Goal: Task Accomplishment & Management: Use online tool/utility

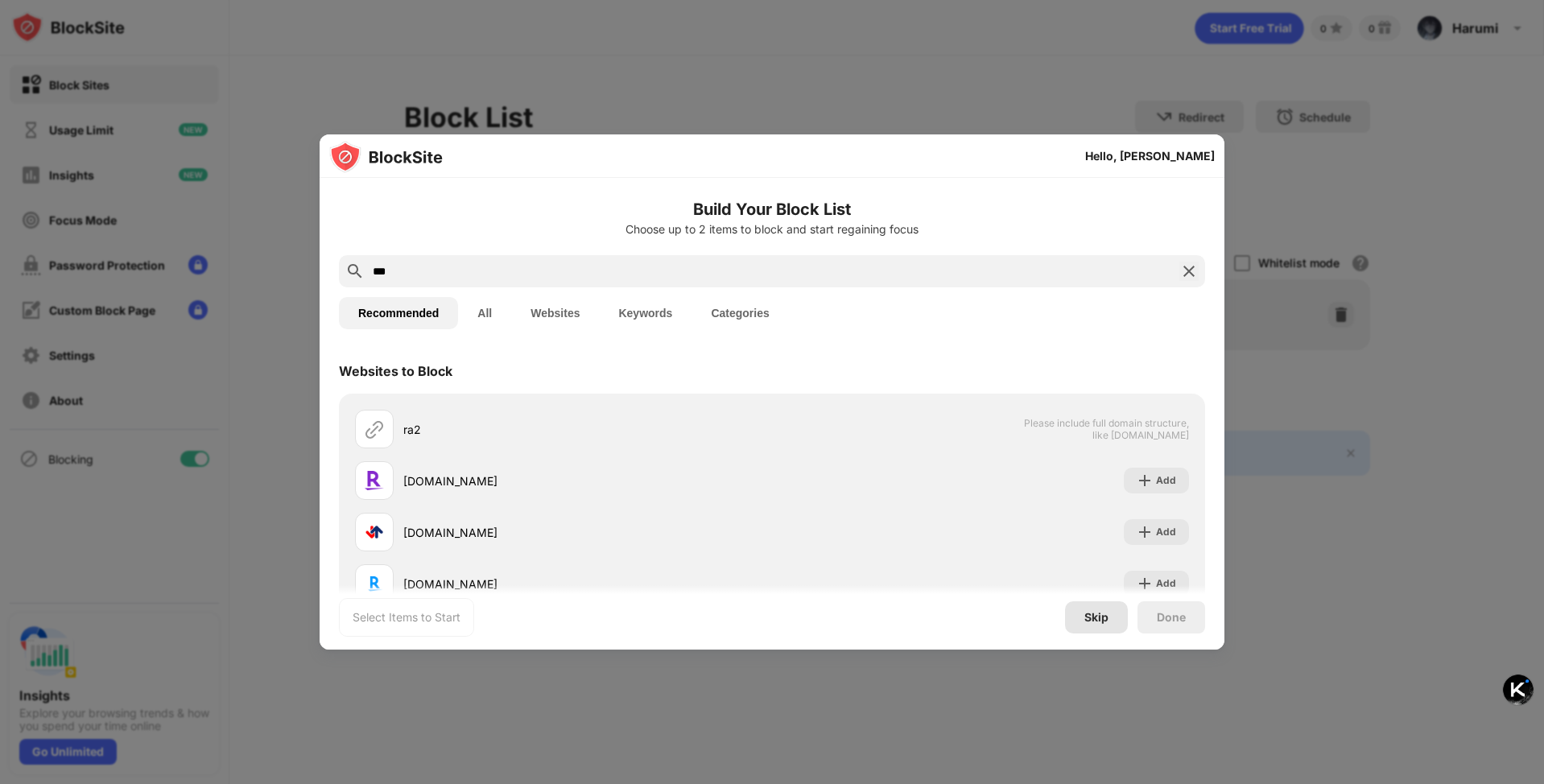
click at [1096, 618] on div "Skip" at bounding box center [1096, 618] width 24 height 13
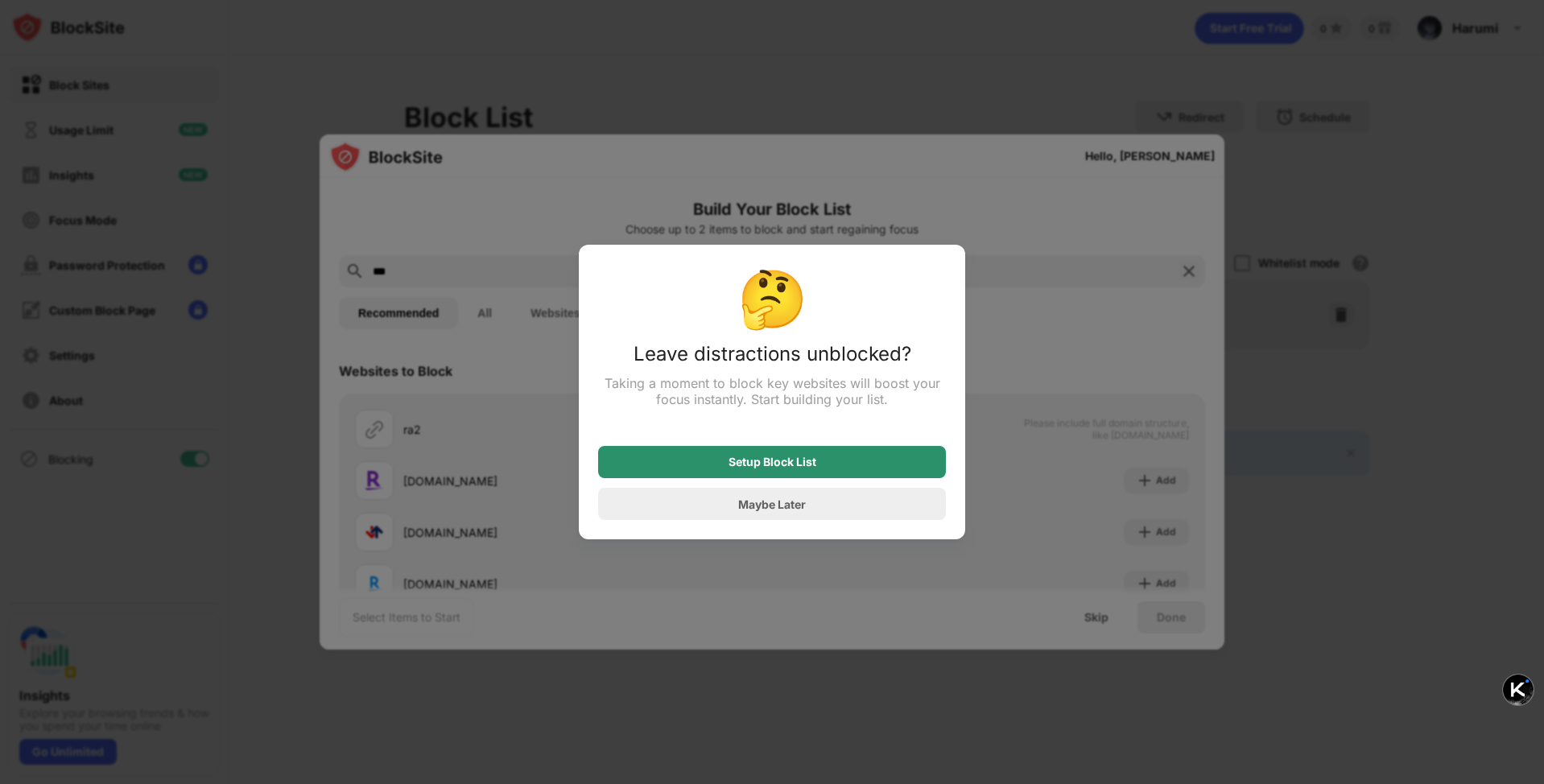
click at [804, 463] on div "Setup Block List" at bounding box center [772, 462] width 88 height 13
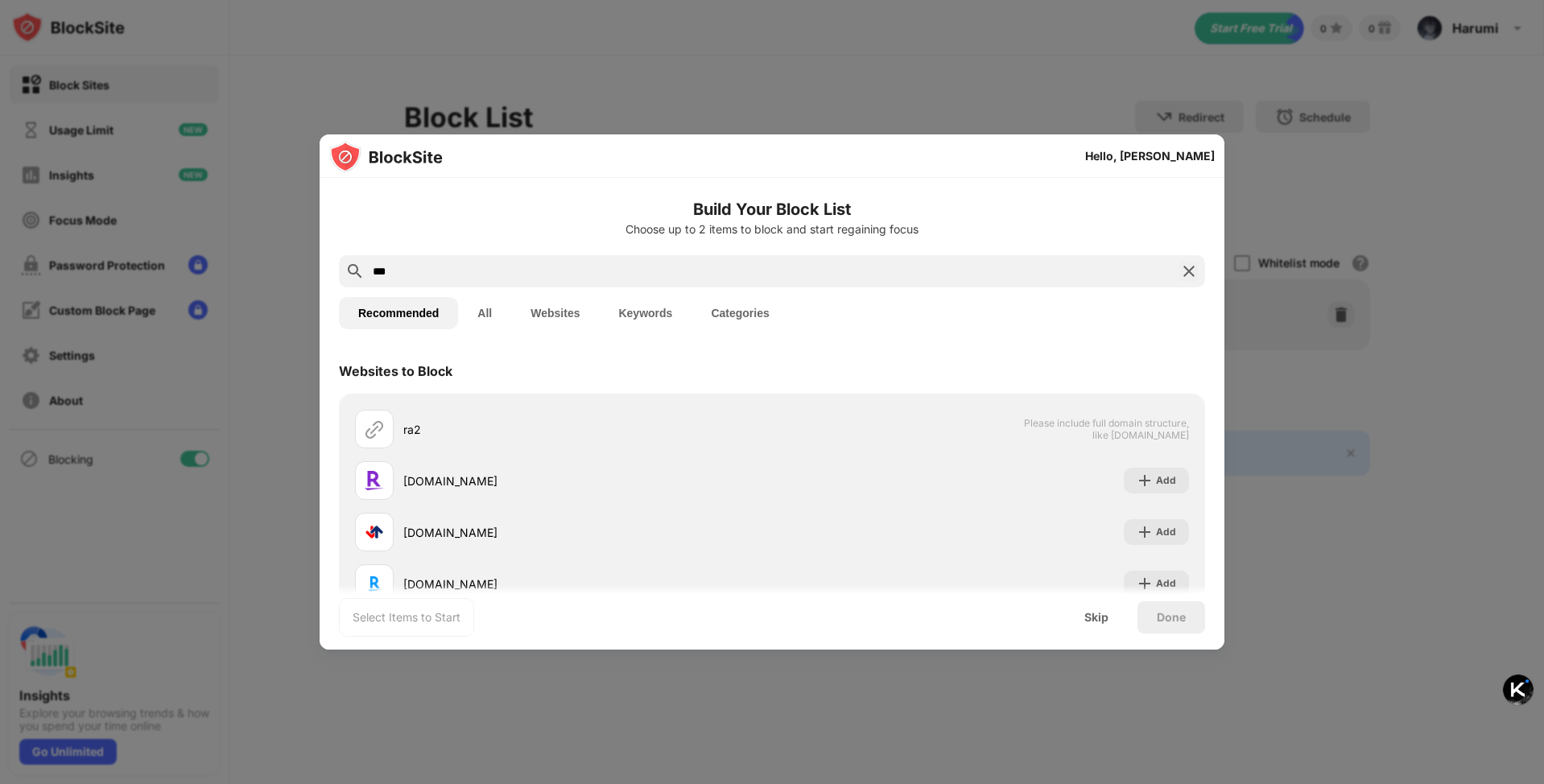
click at [483, 310] on button "All" at bounding box center [484, 313] width 54 height 32
click at [564, 312] on button "Websites" at bounding box center [555, 314] width 88 height 32
click at [478, 269] on input "***" at bounding box center [772, 271] width 802 height 19
click at [1180, 273] on img at bounding box center [1189, 271] width 19 height 19
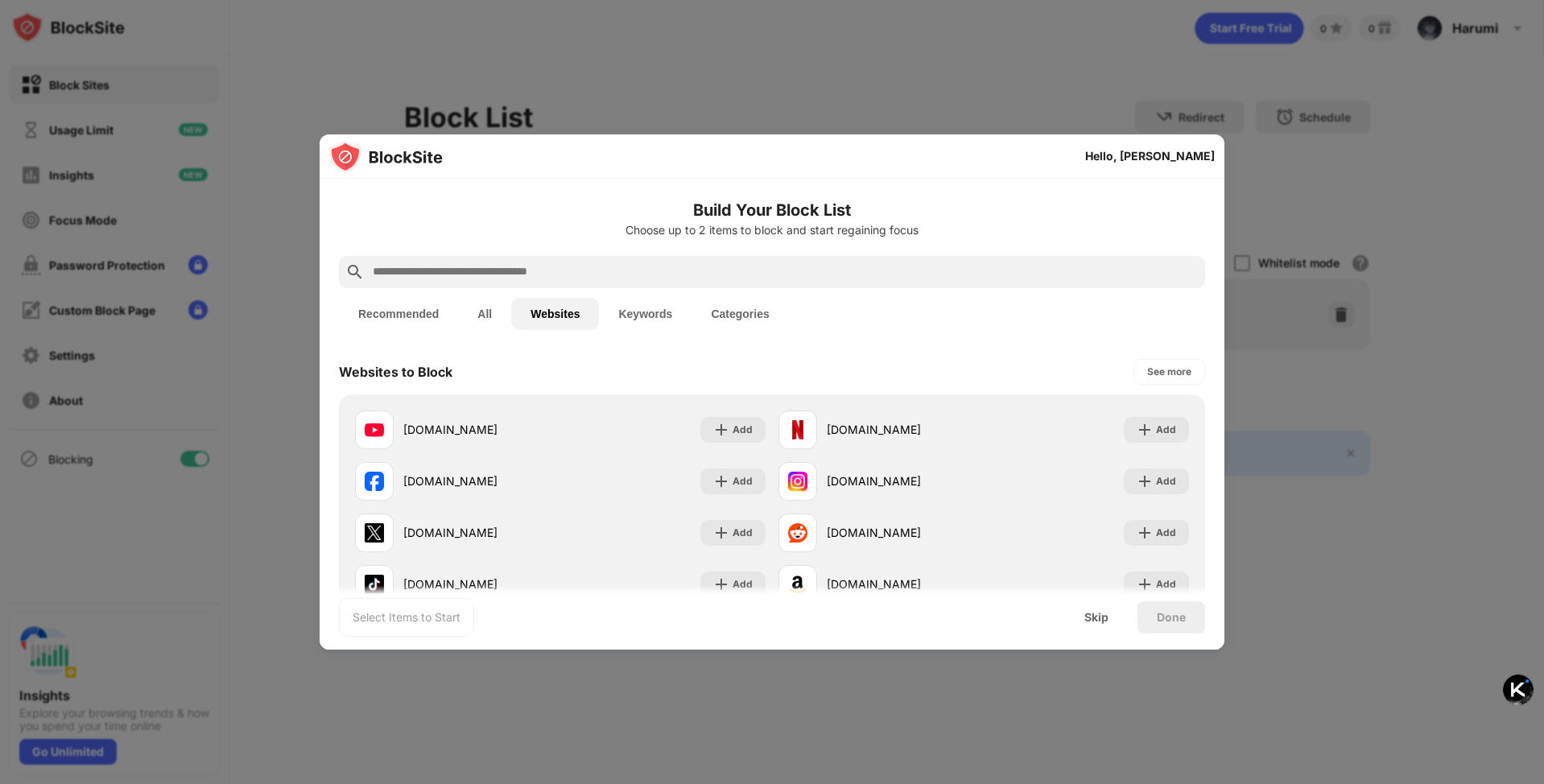
click at [392, 311] on button "Recommended" at bounding box center [398, 314] width 119 height 32
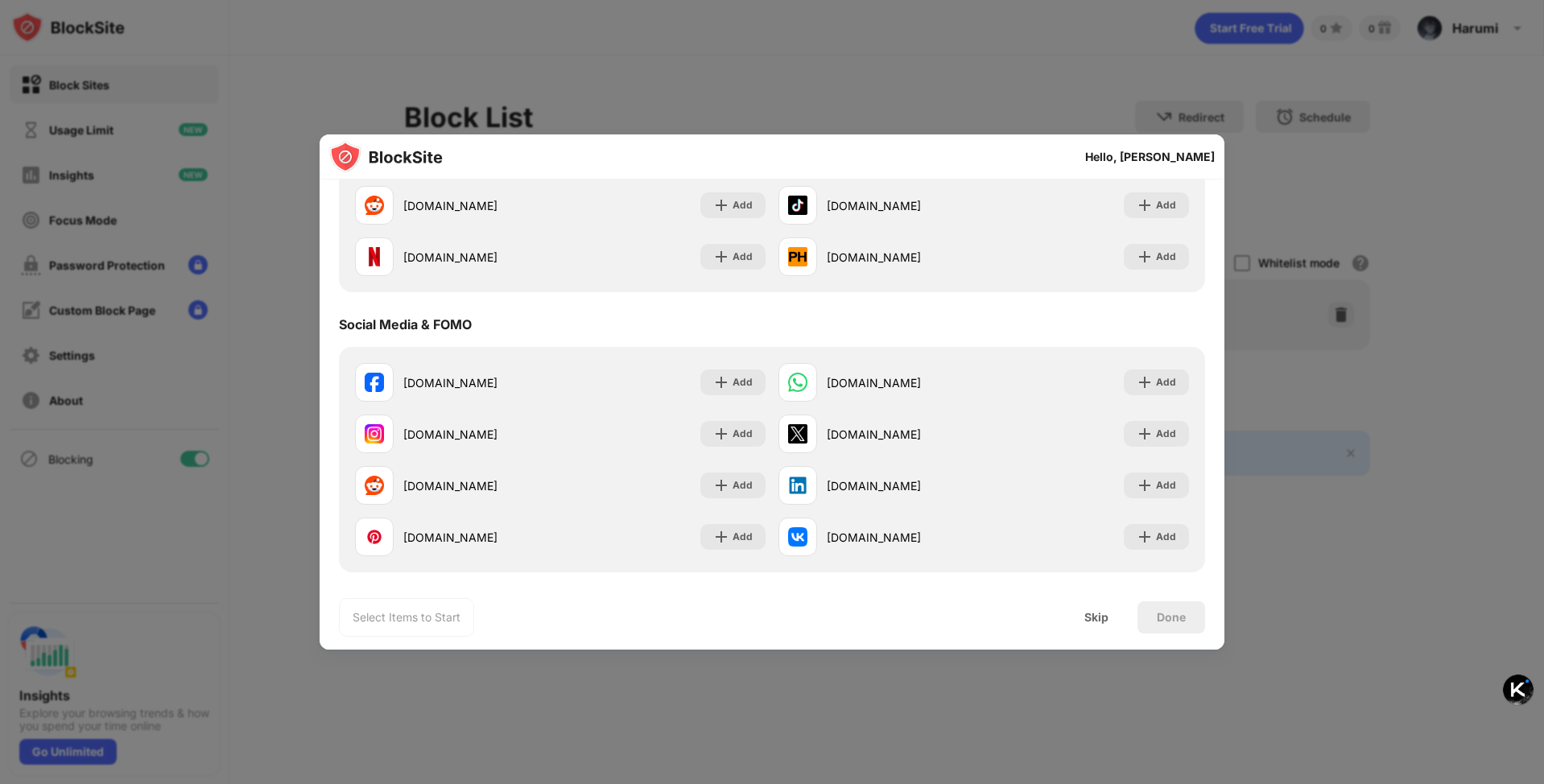
scroll to position [284, 0]
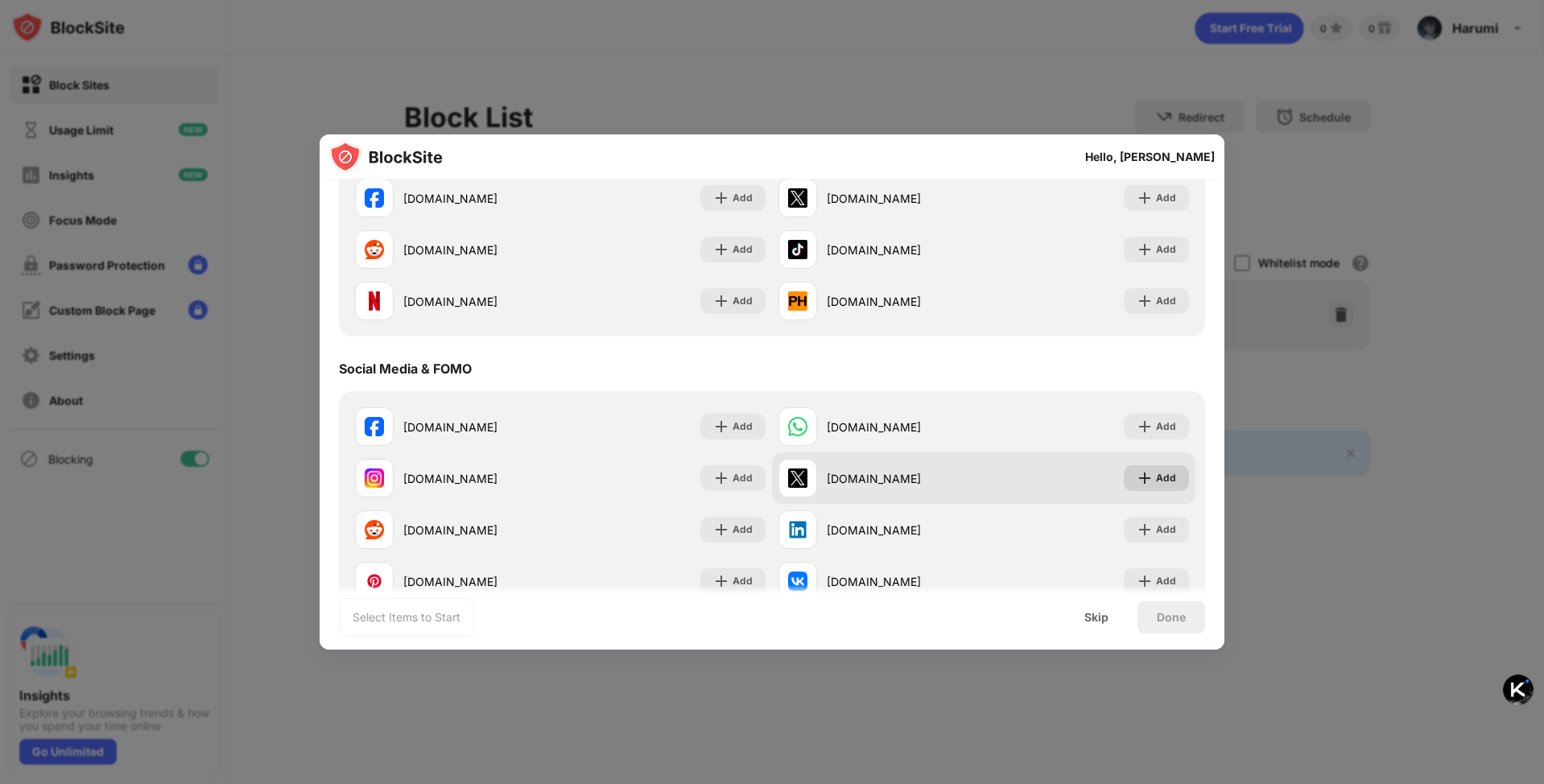
click at [1156, 476] on div "Add" at bounding box center [1166, 478] width 20 height 16
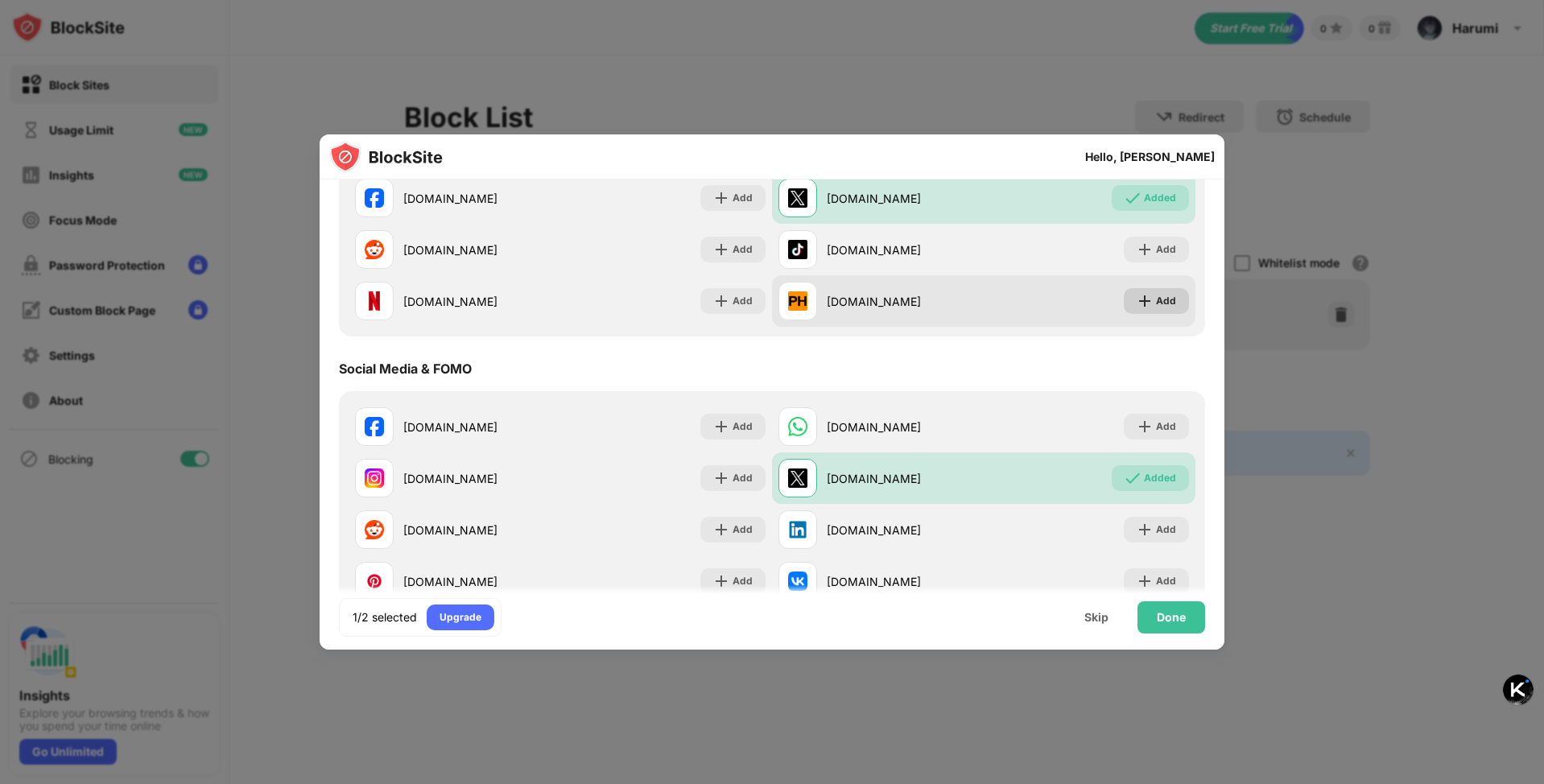
click at [1139, 305] on img at bounding box center [1145, 301] width 16 height 16
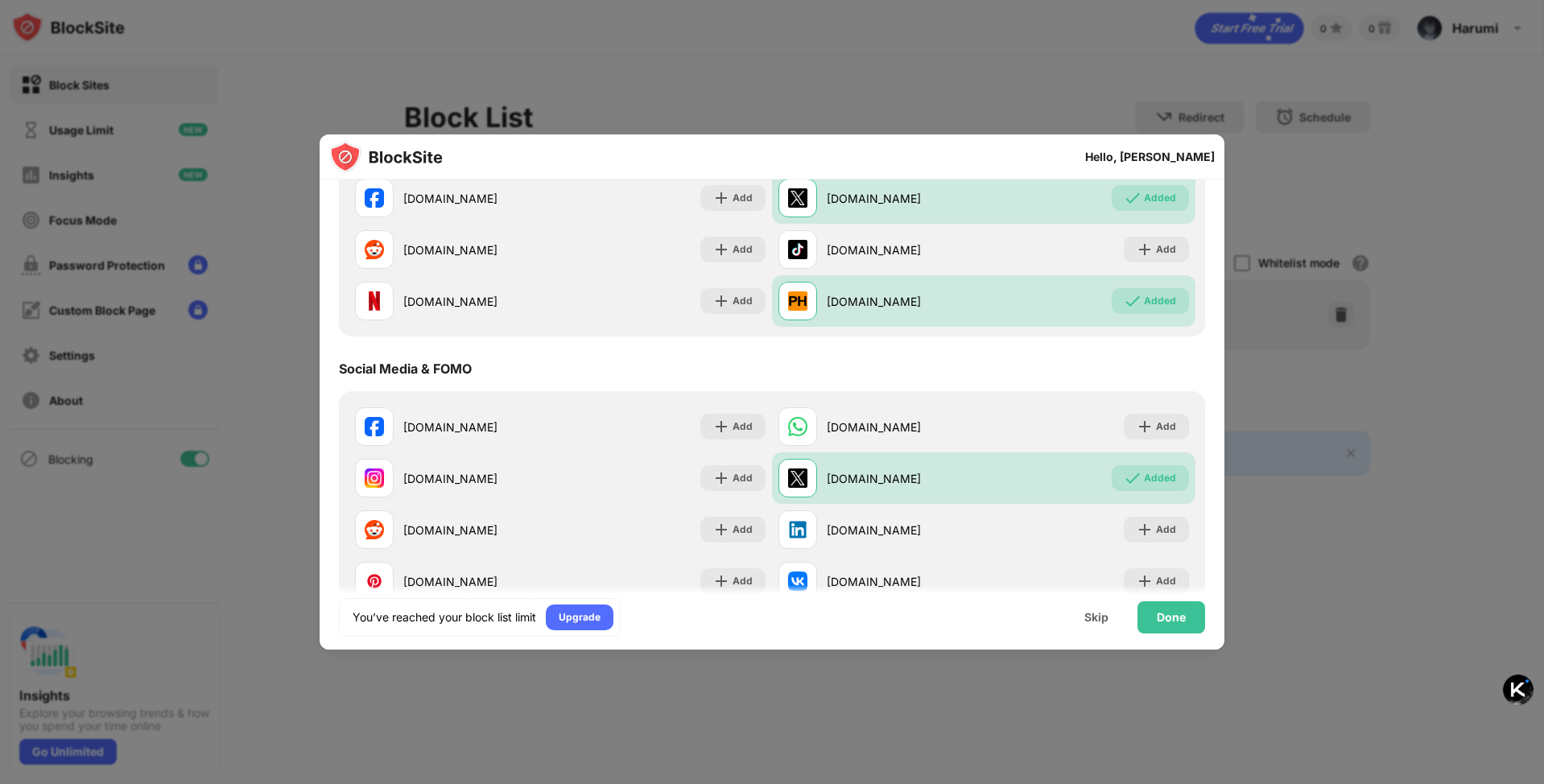
scroll to position [91, 0]
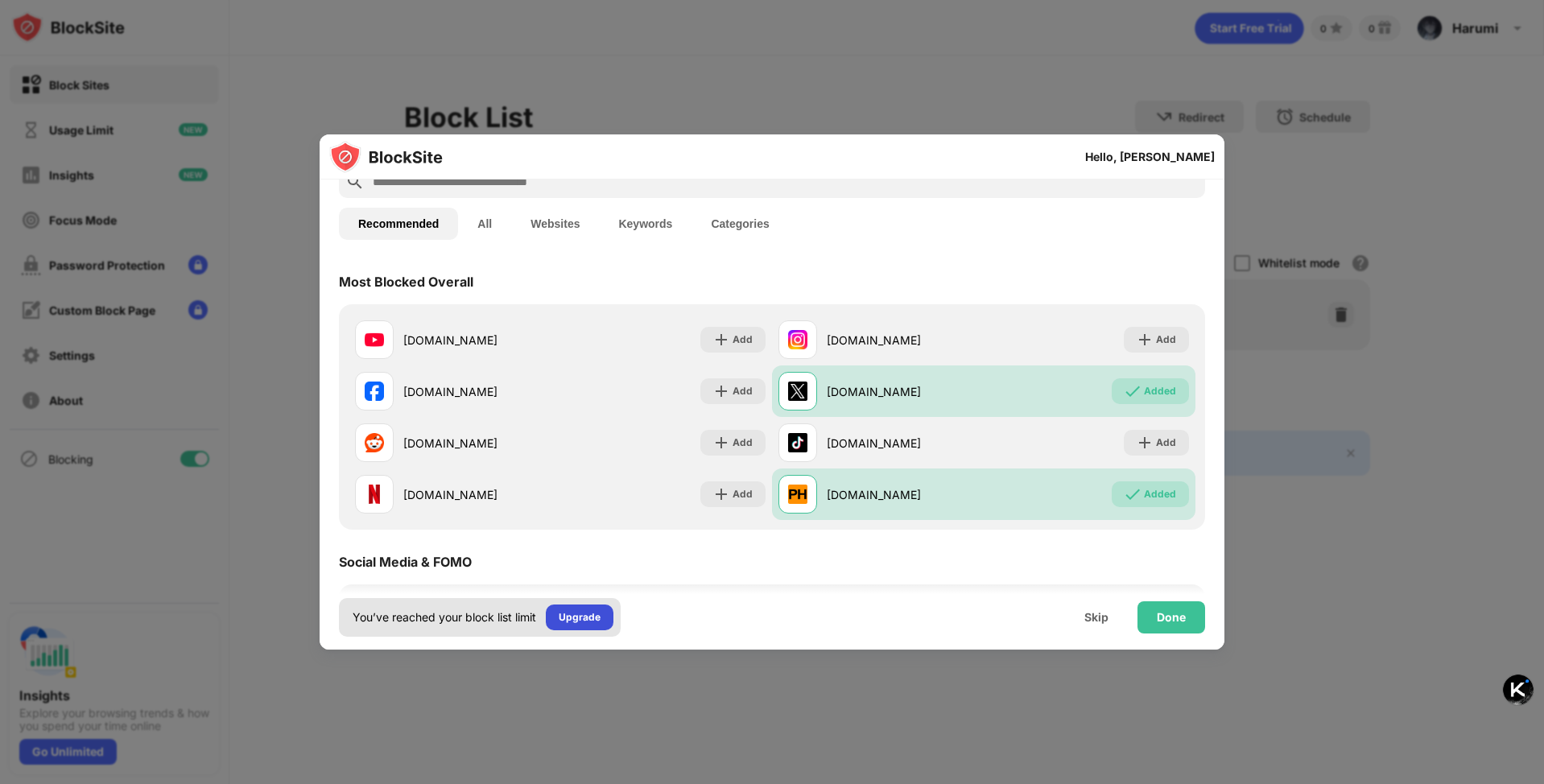
click at [586, 623] on div "Upgrade" at bounding box center [579, 618] width 42 height 16
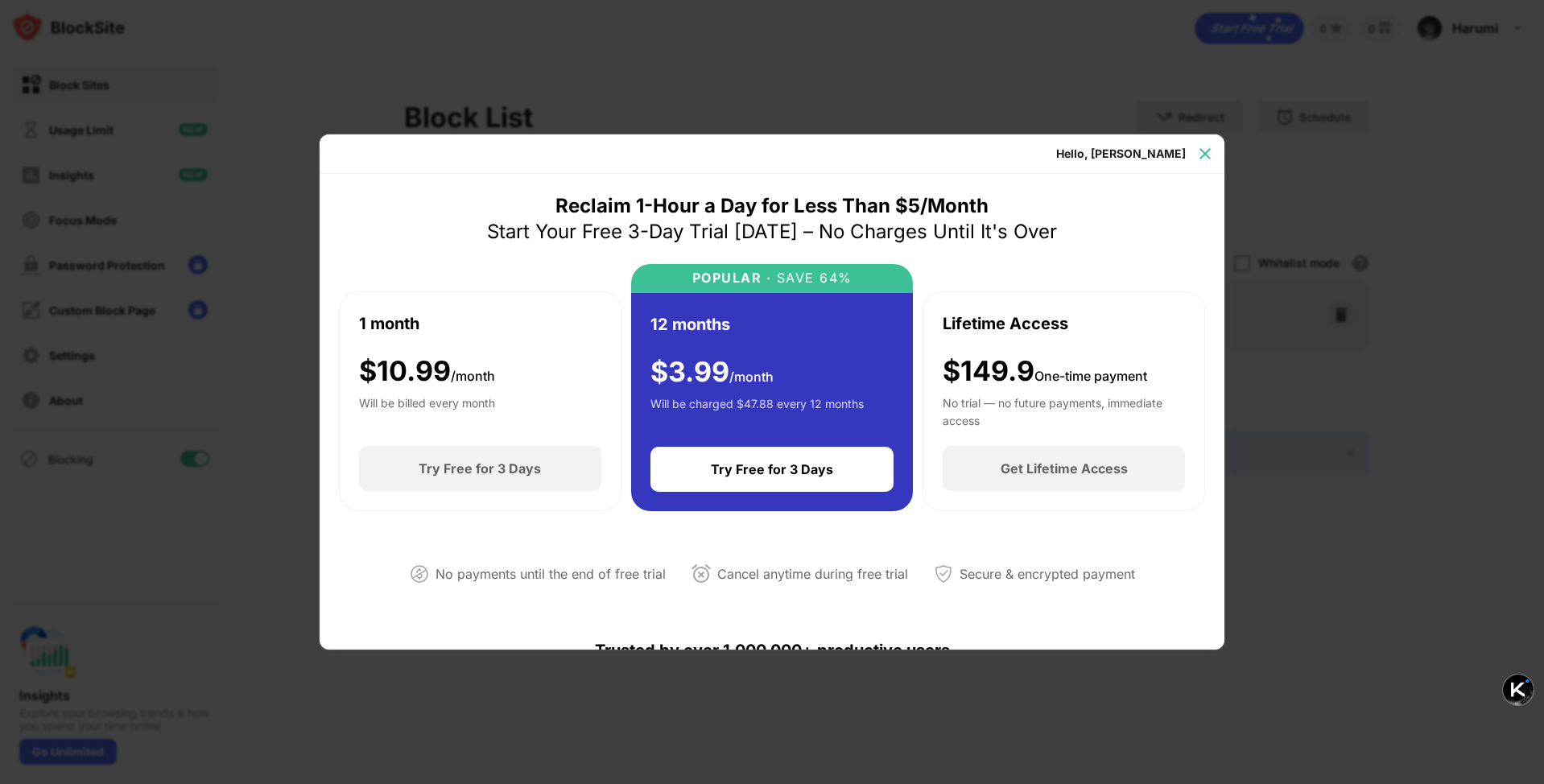
click at [1202, 155] on img at bounding box center [1205, 154] width 16 height 16
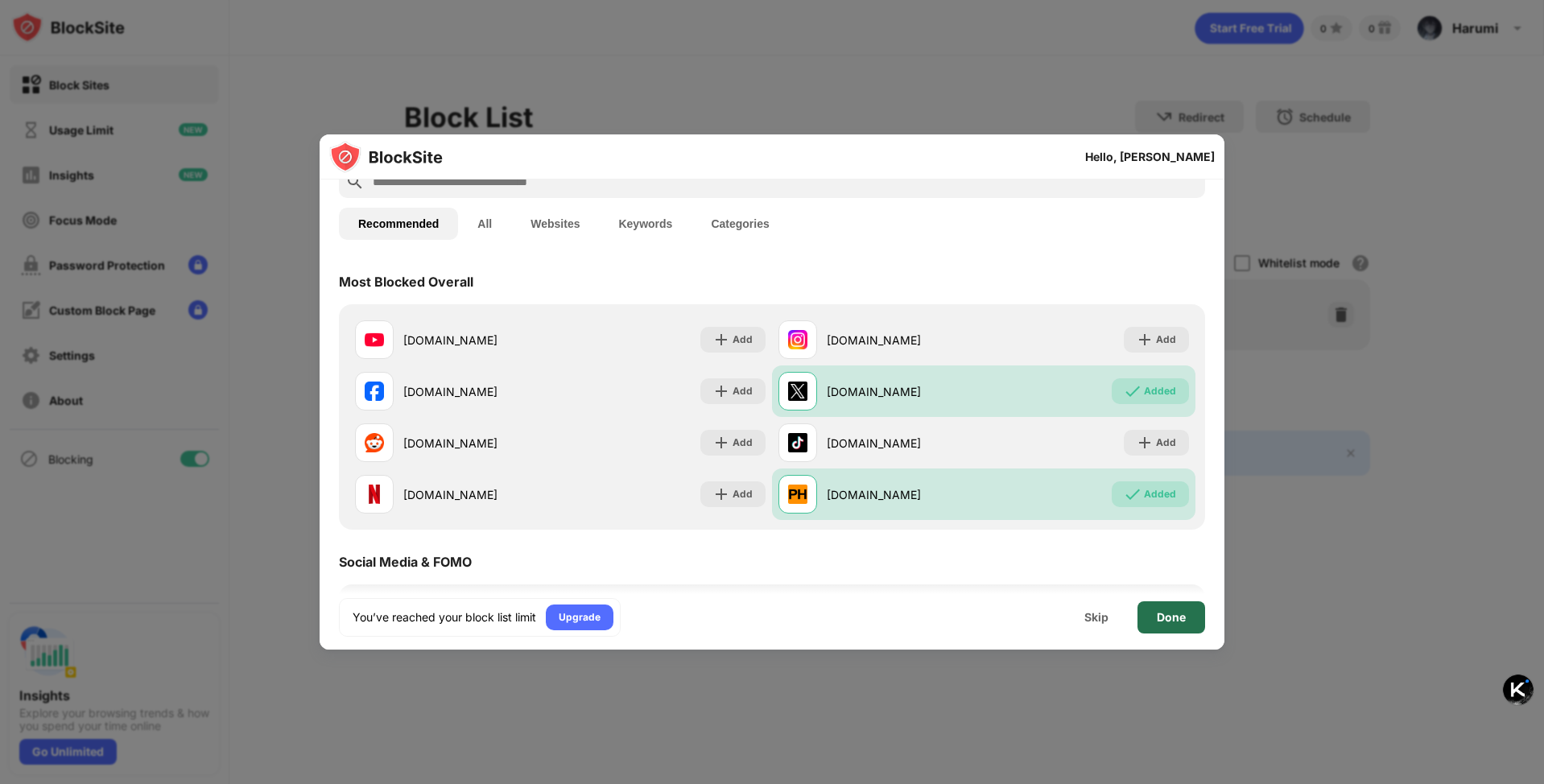
click at [1153, 614] on div "Done" at bounding box center [1172, 617] width 68 height 32
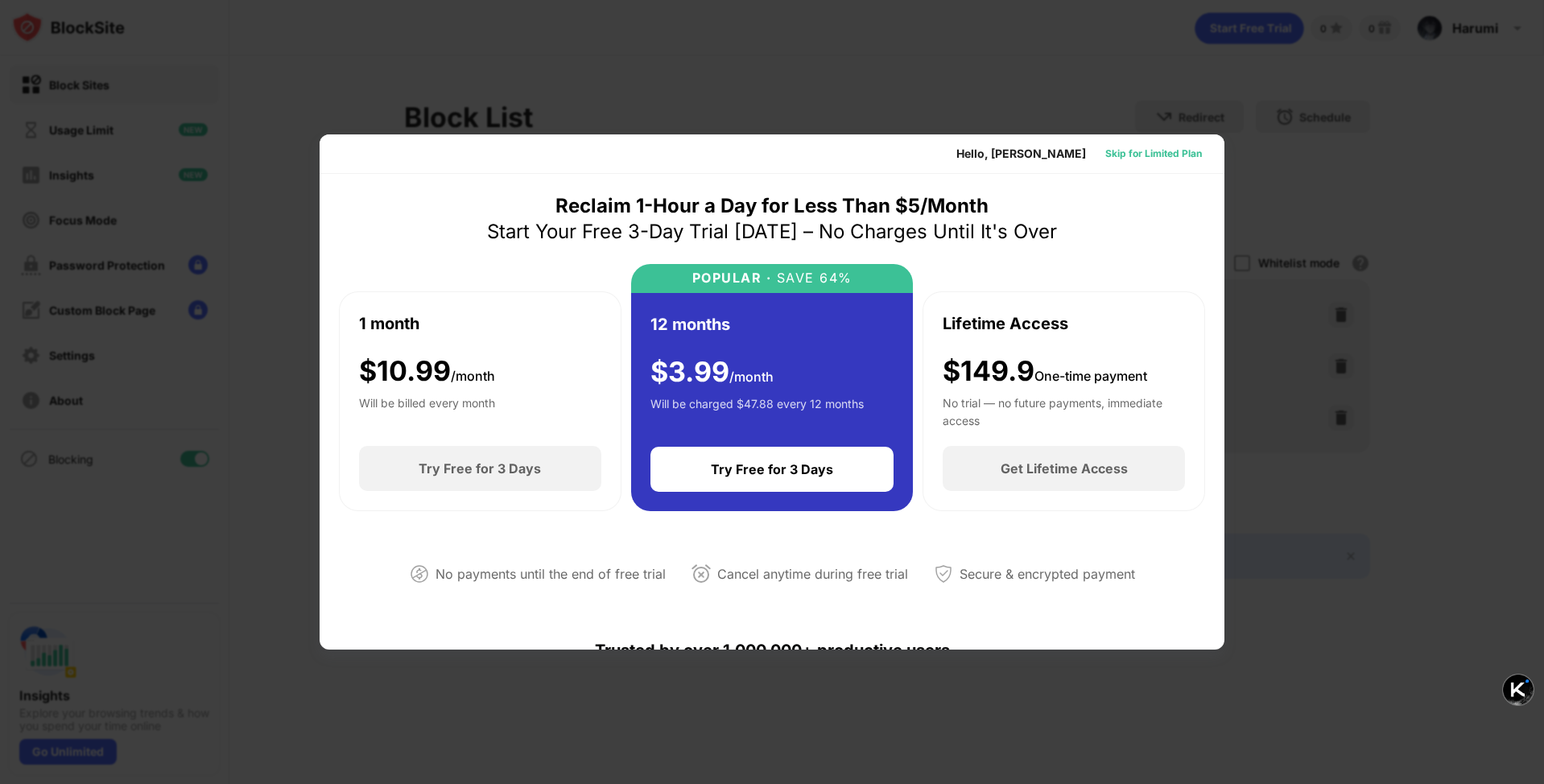
click at [1169, 154] on div "Skip for Limited Plan" at bounding box center [1153, 154] width 96 height 16
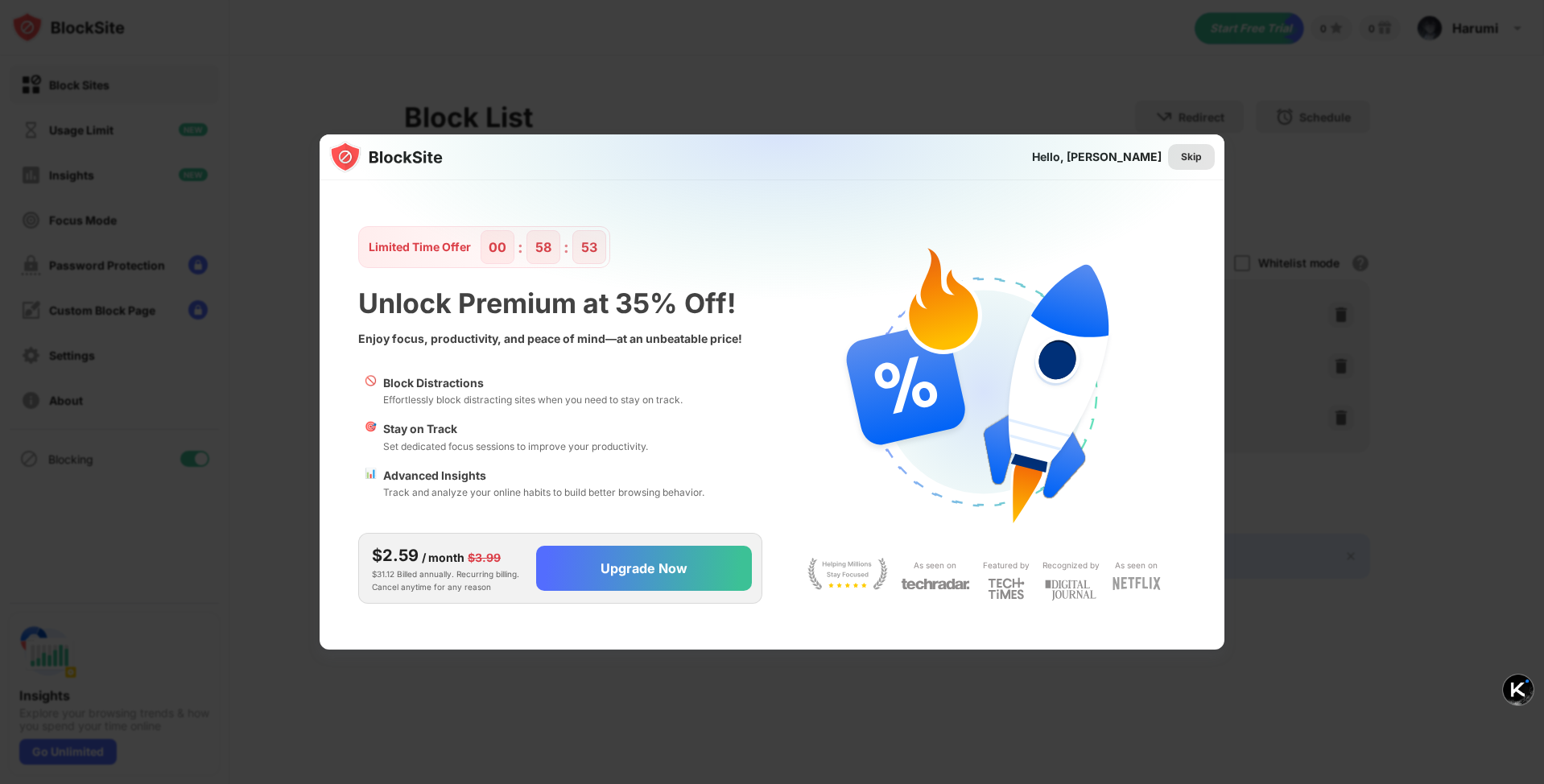
click at [1188, 156] on div "Skip" at bounding box center [1191, 157] width 21 height 16
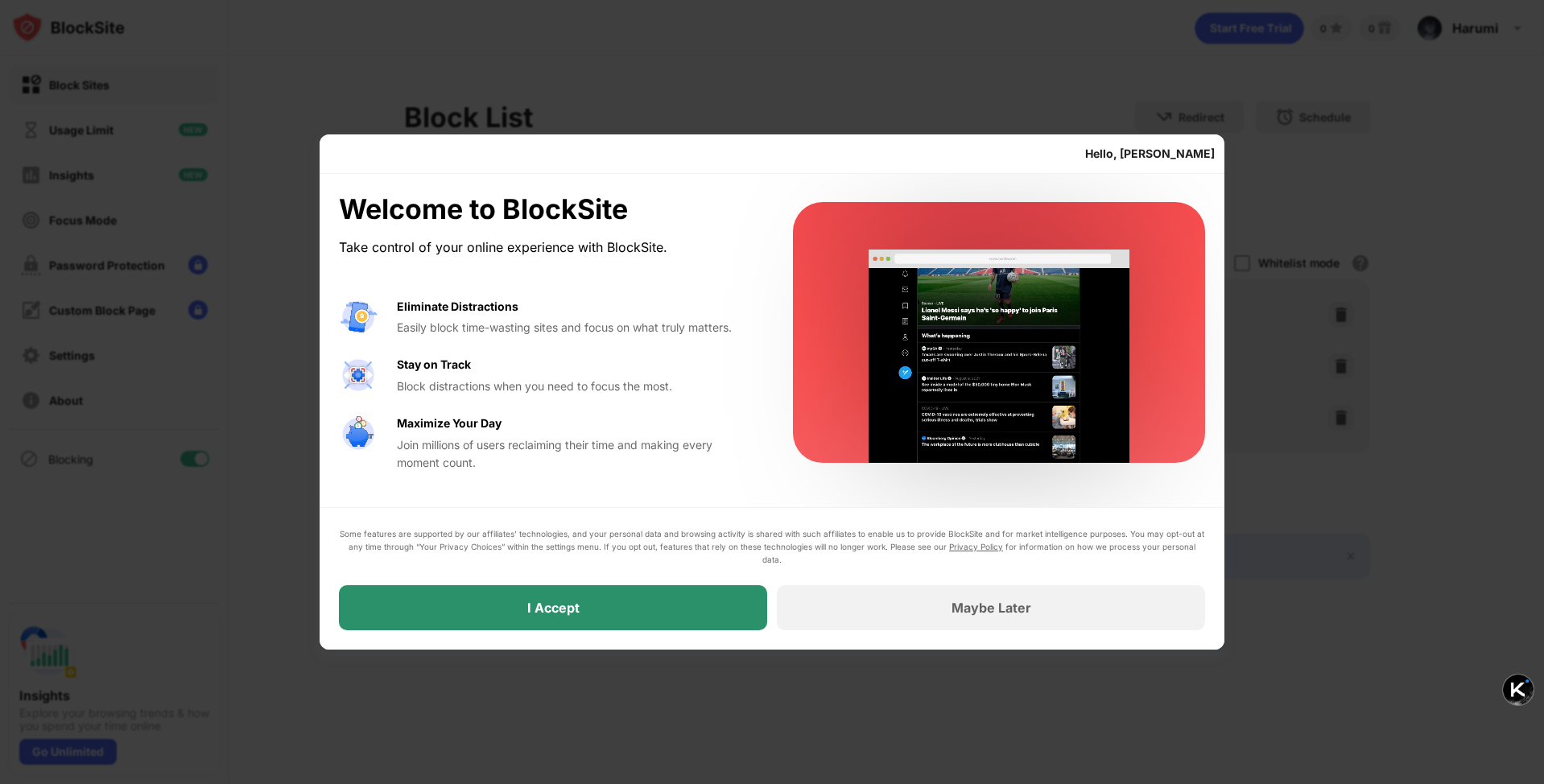
click at [690, 613] on div "I Accept" at bounding box center [553, 608] width 428 height 45
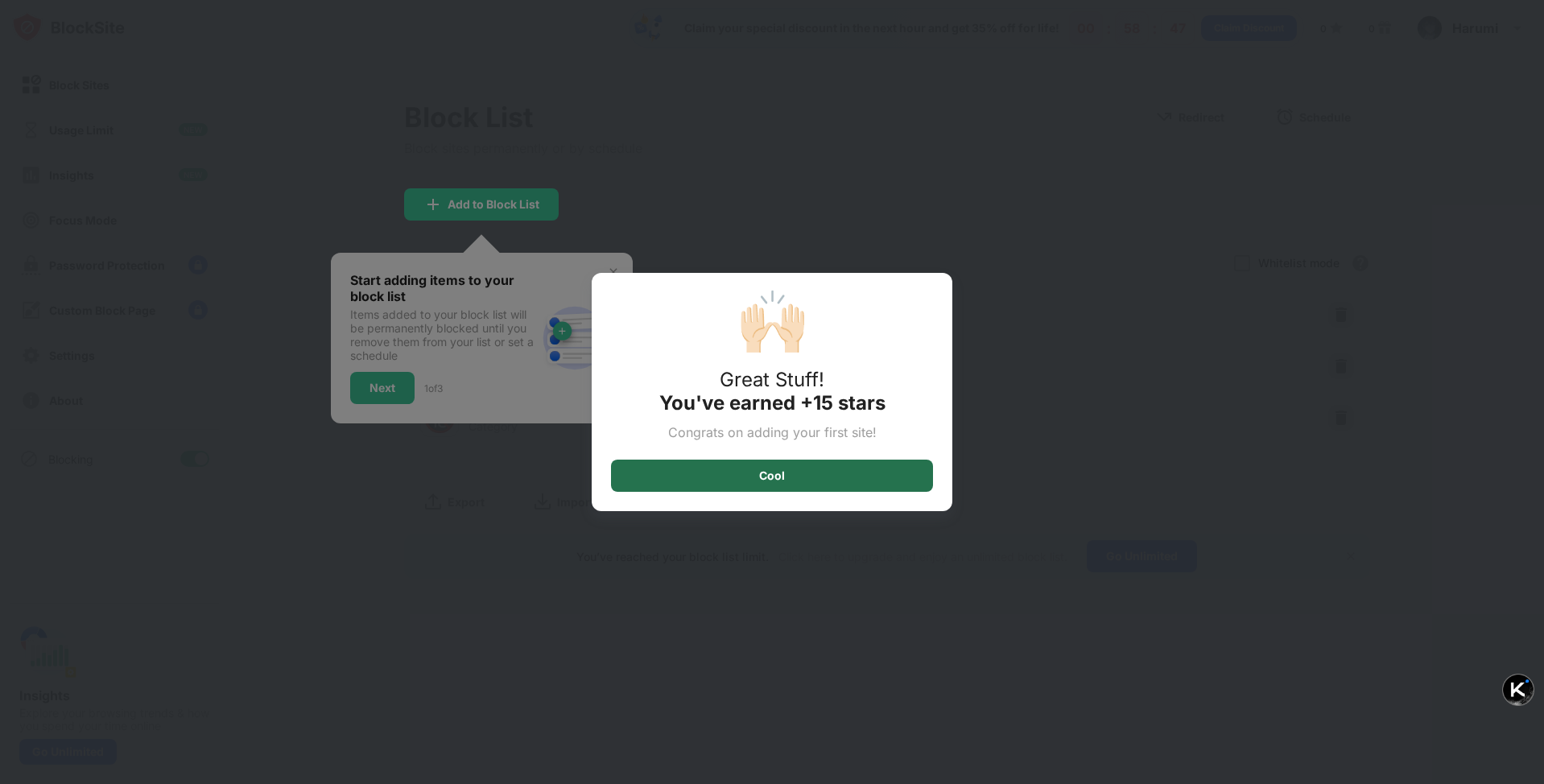
click at [781, 480] on div "Cool" at bounding box center [772, 476] width 26 height 13
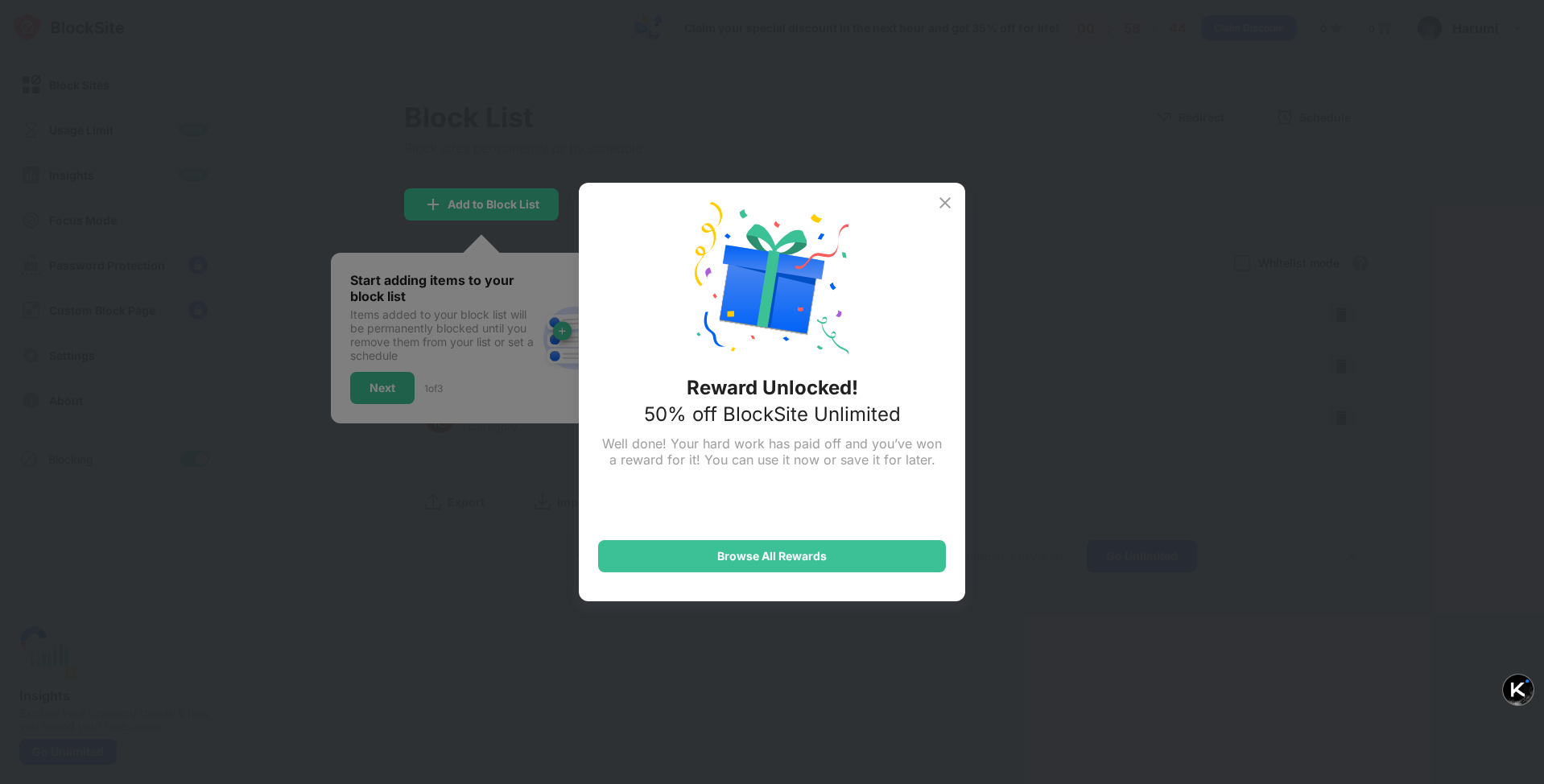
click at [947, 206] on img at bounding box center [945, 203] width 19 height 19
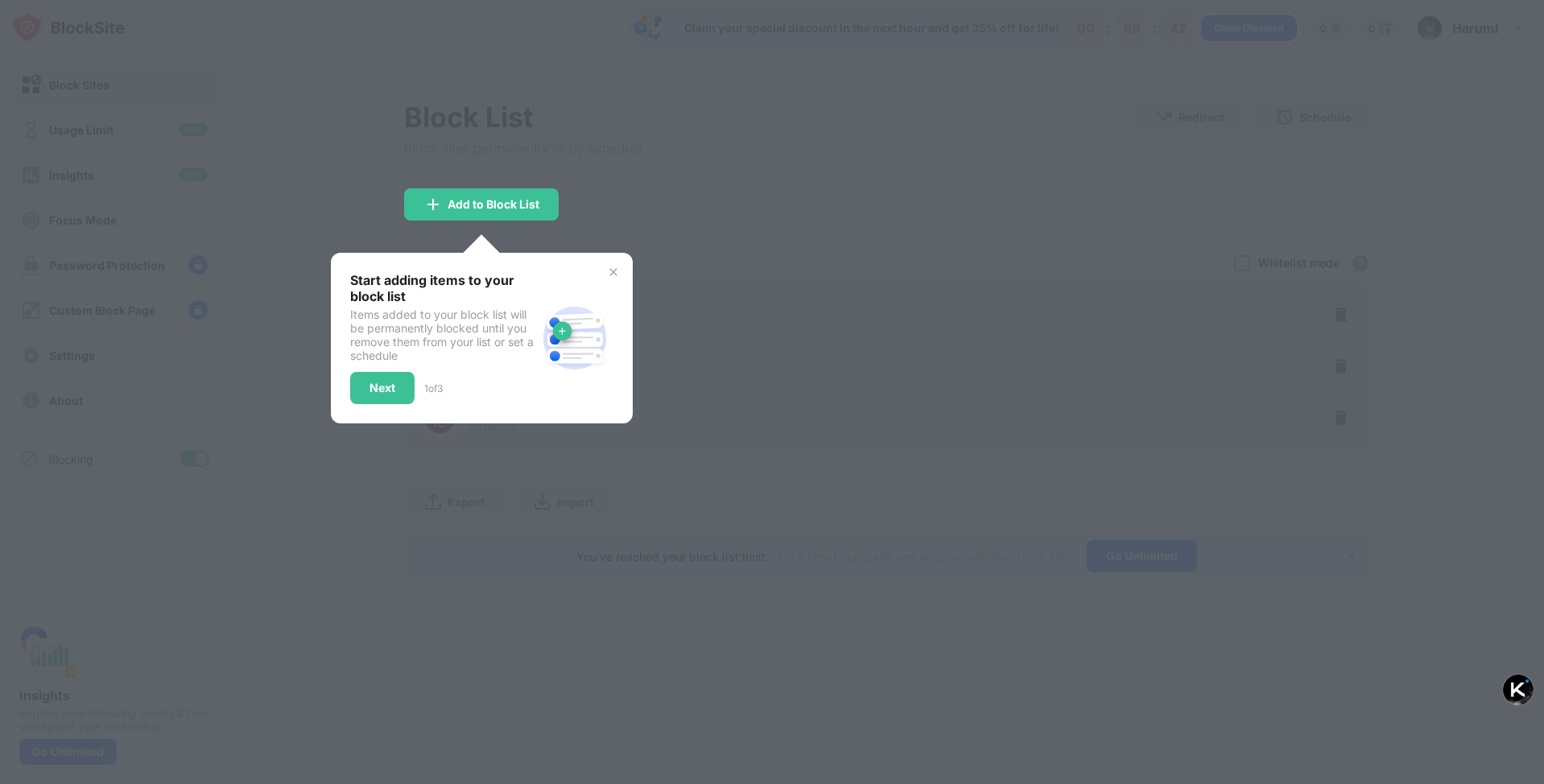
click at [609, 268] on img at bounding box center [614, 273] width 13 height 13
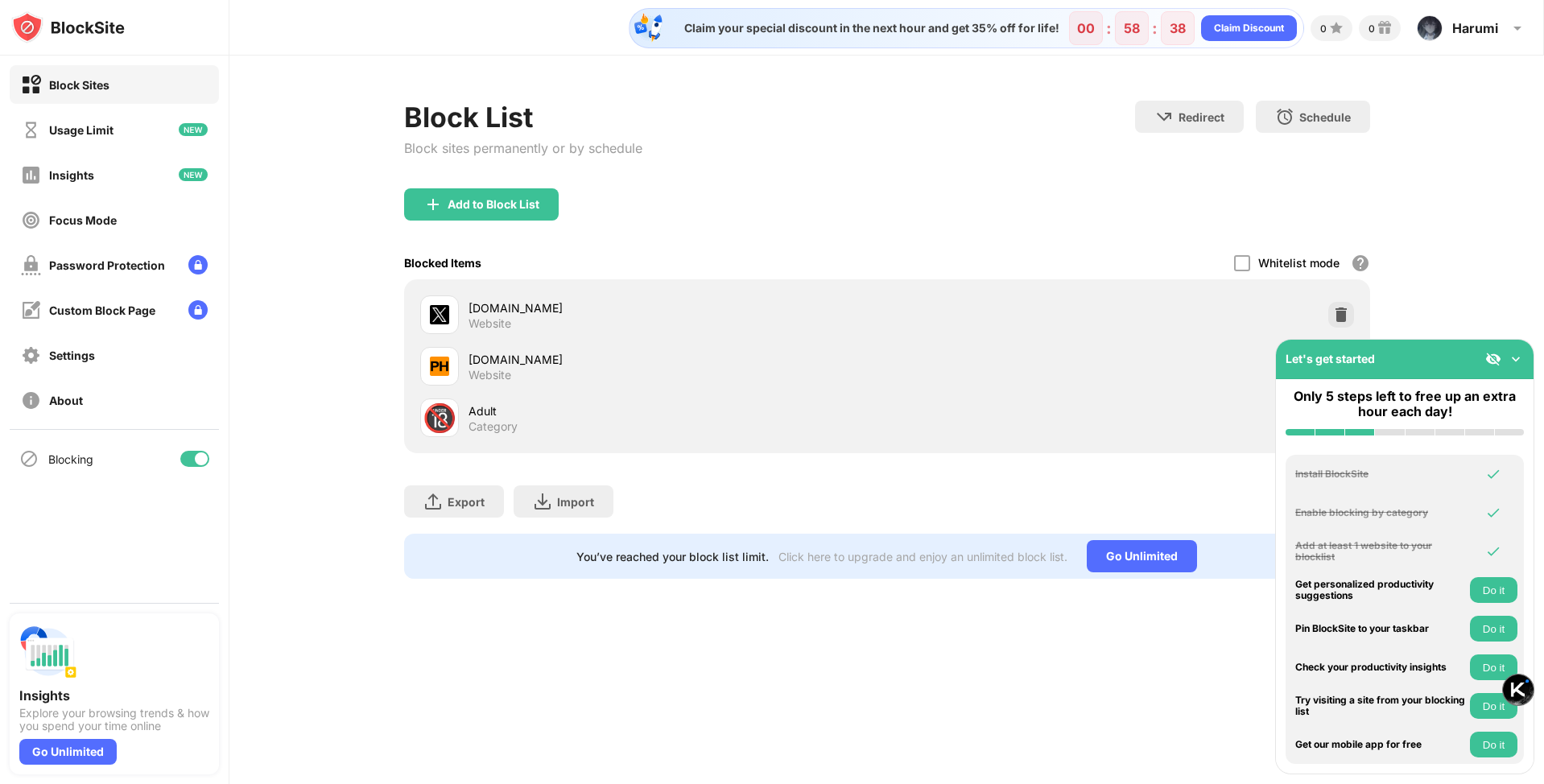
click at [1516, 357] on img at bounding box center [1517, 359] width 16 height 16
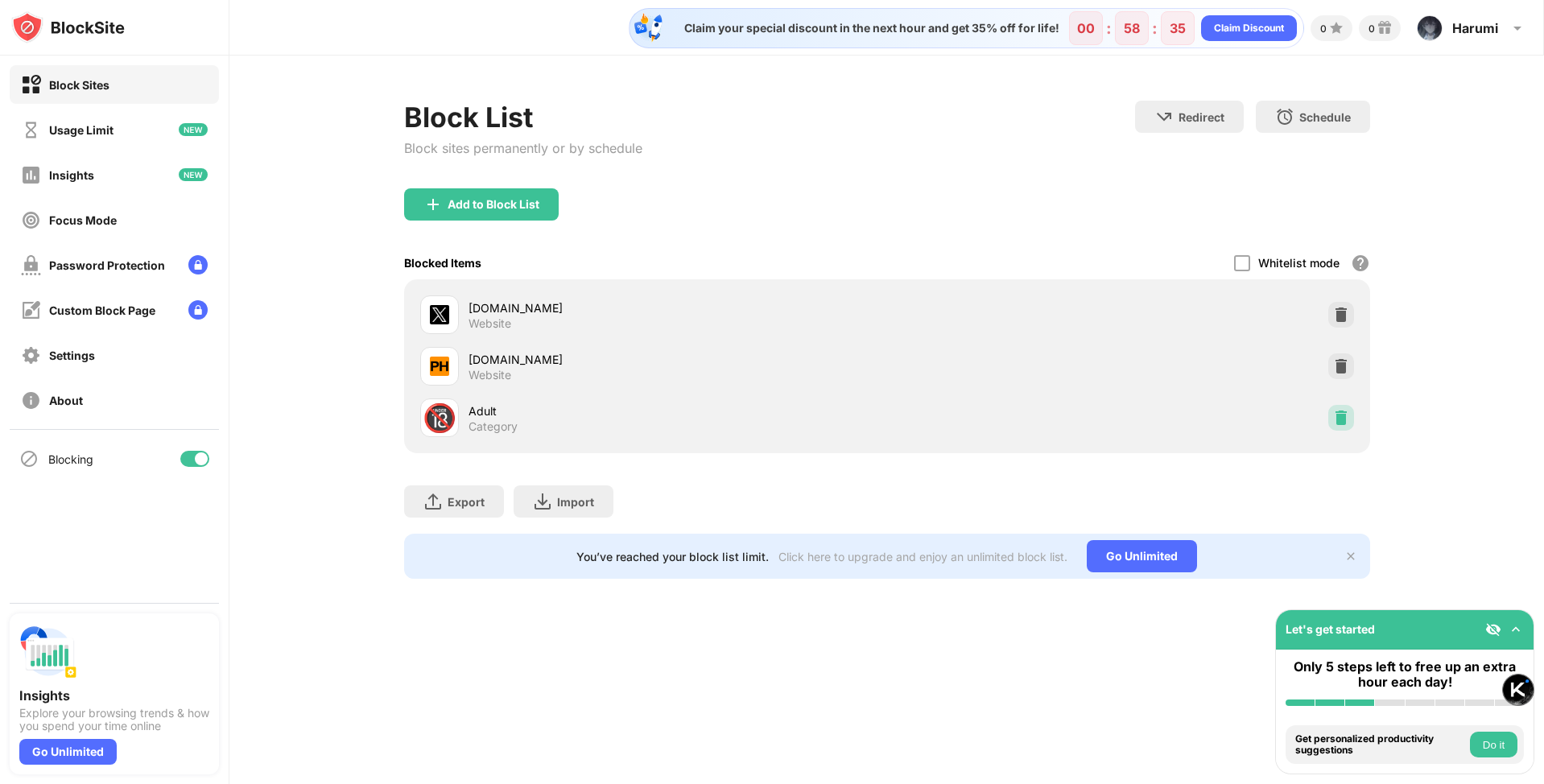
click at [1343, 412] on img at bounding box center [1341, 418] width 16 height 16
